Goal: Find specific page/section: Find specific page/section

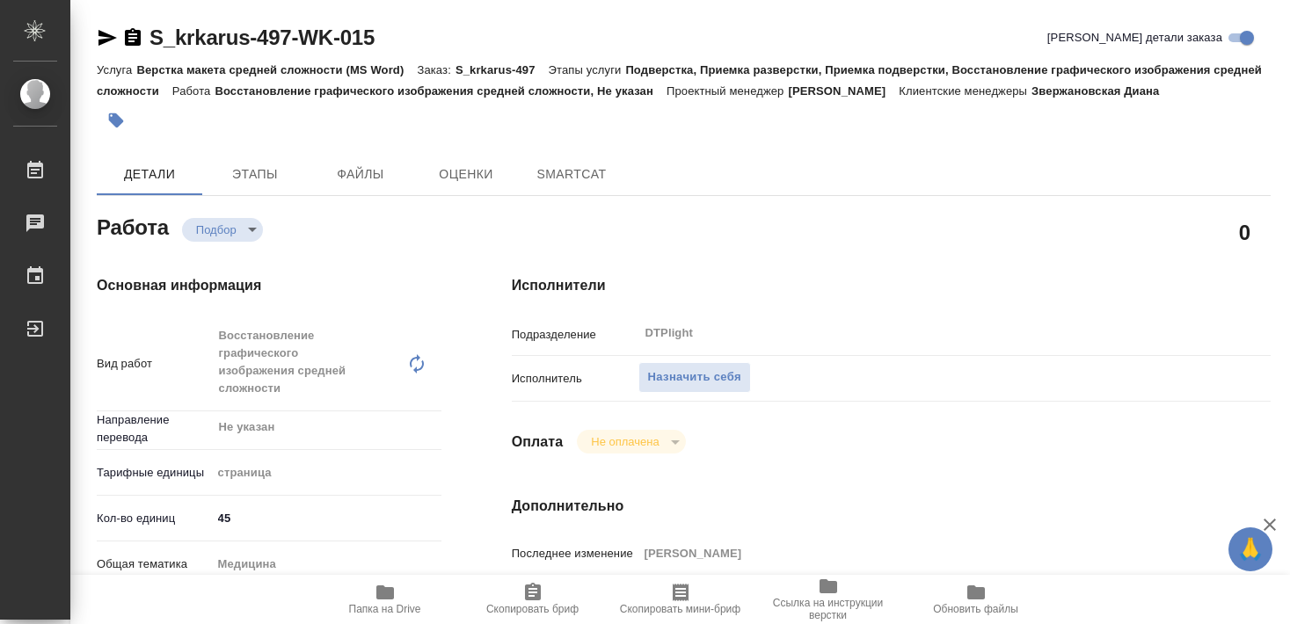
type textarea "x"
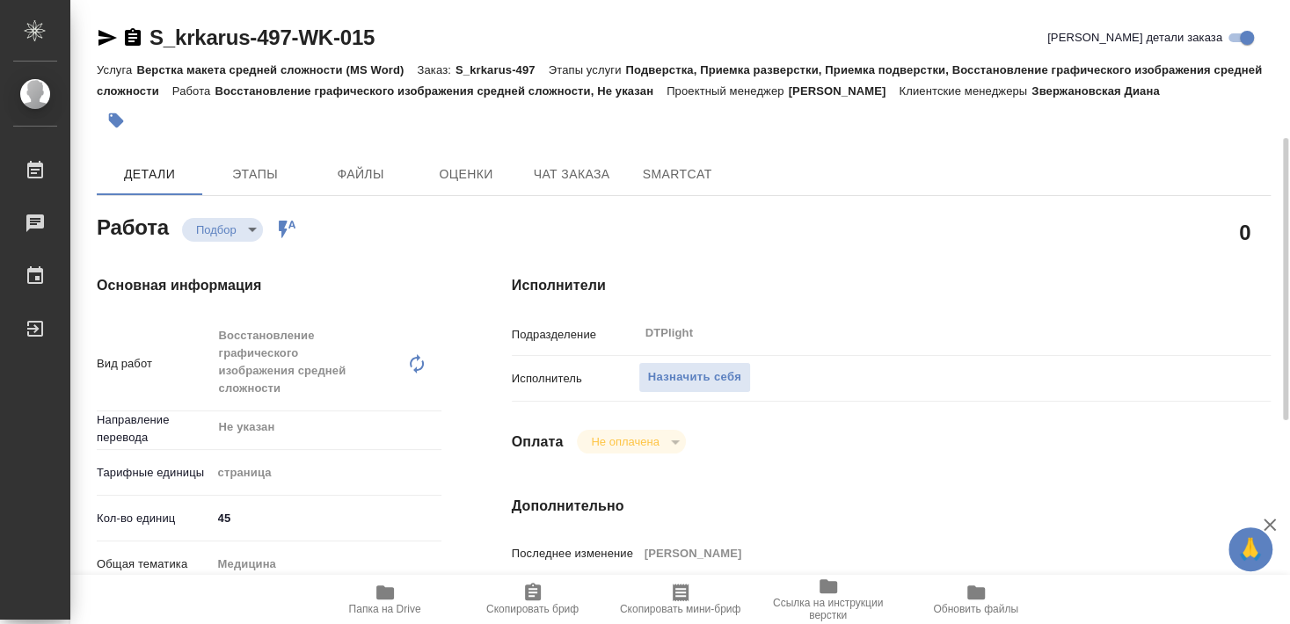
type textarea "x"
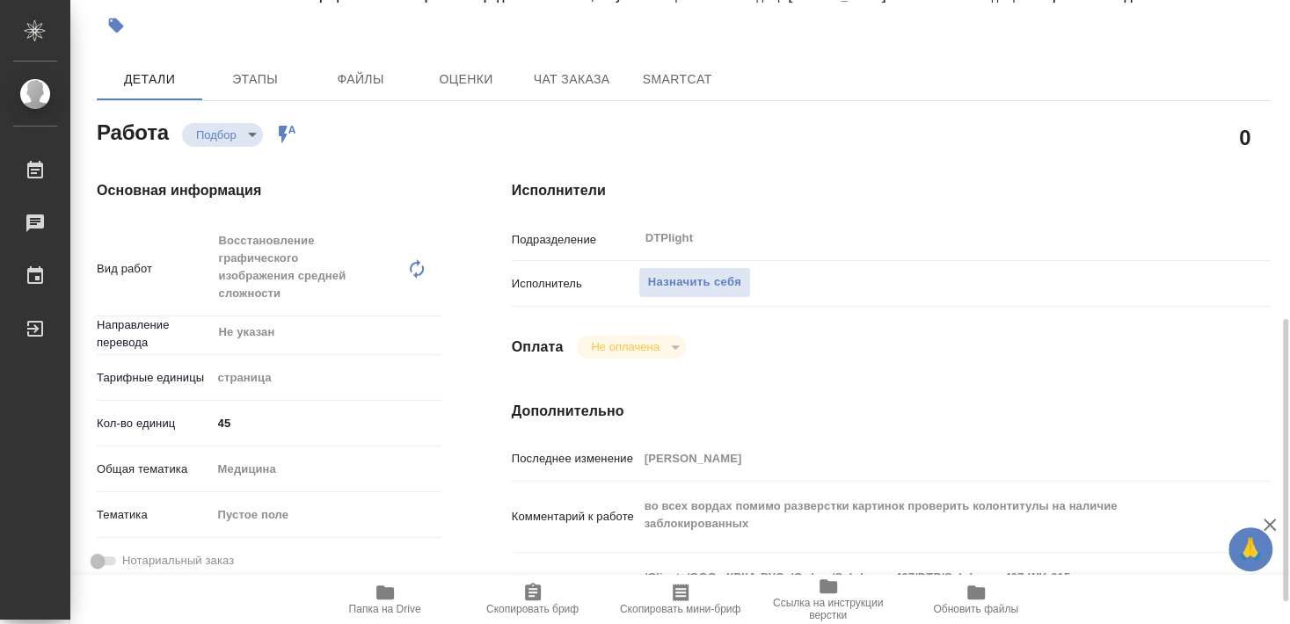
scroll to position [285, 0]
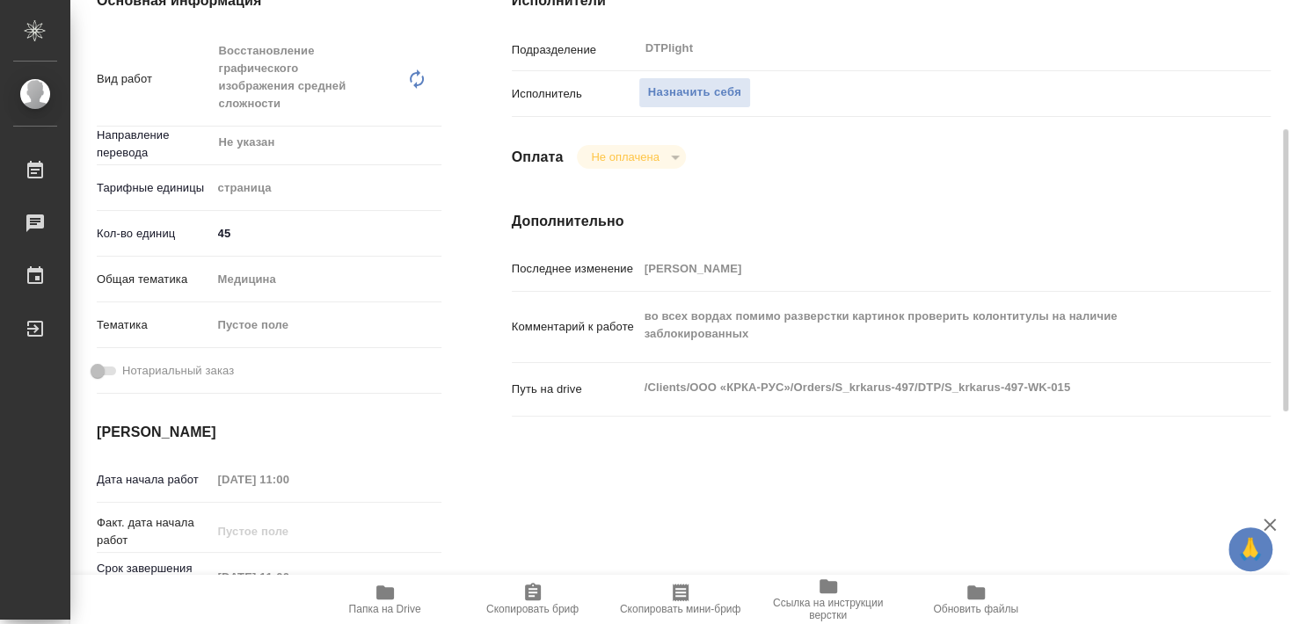
type textarea "x"
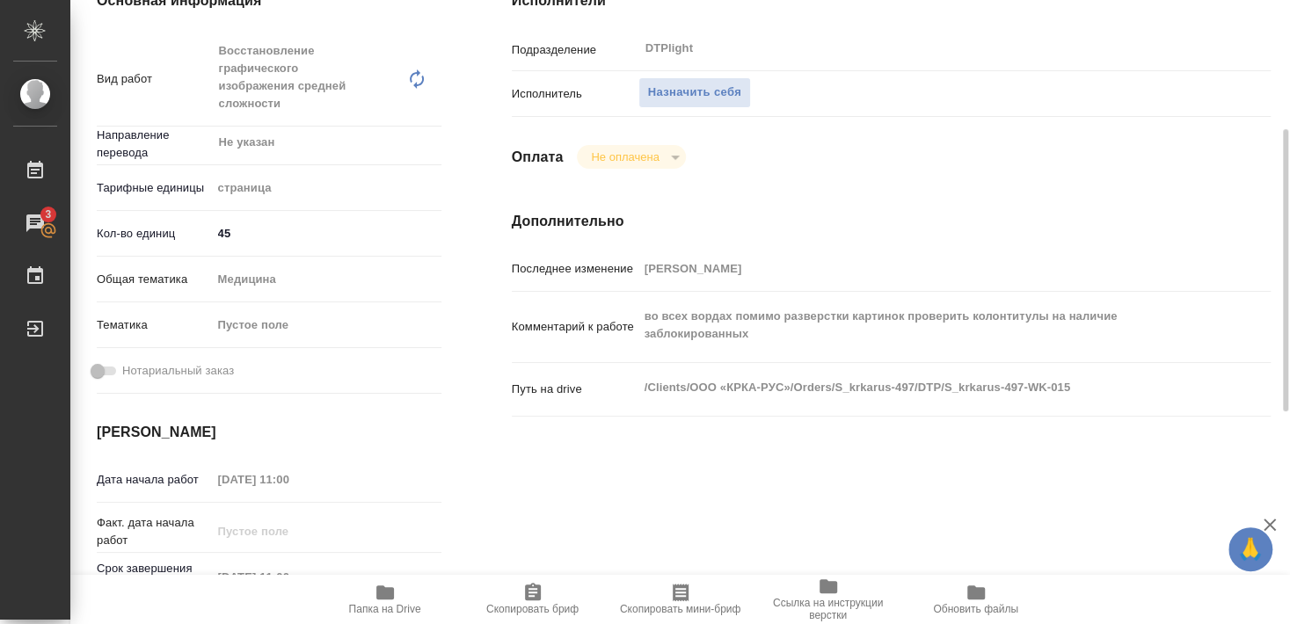
scroll to position [190, 0]
